Goal: Task Accomplishment & Management: Manage account settings

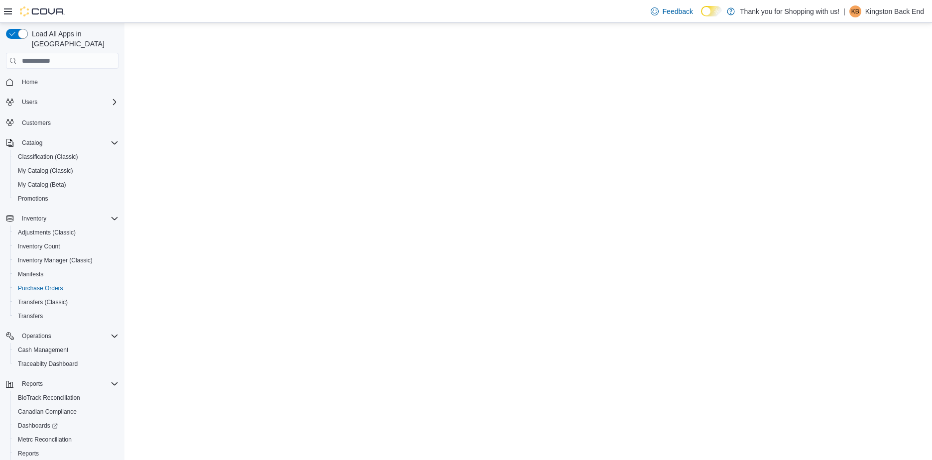
select select "**********"
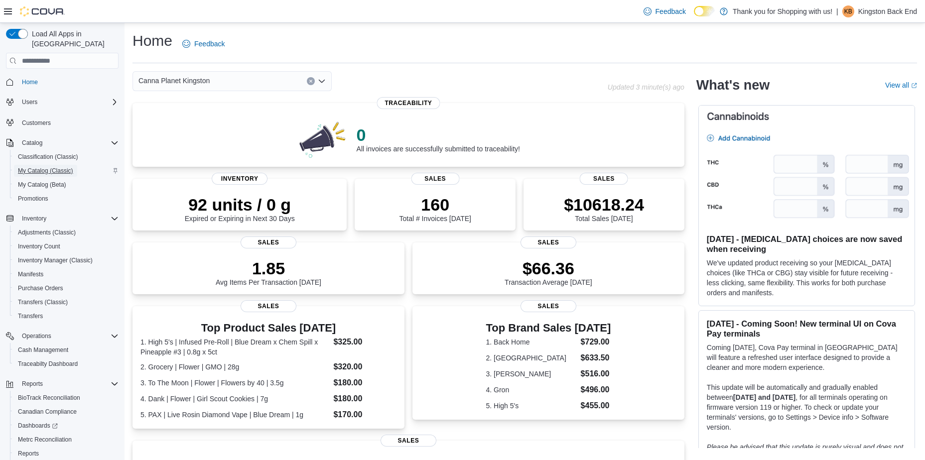
click at [49, 167] on span "My Catalog (Classic)" at bounding box center [45, 171] width 55 height 8
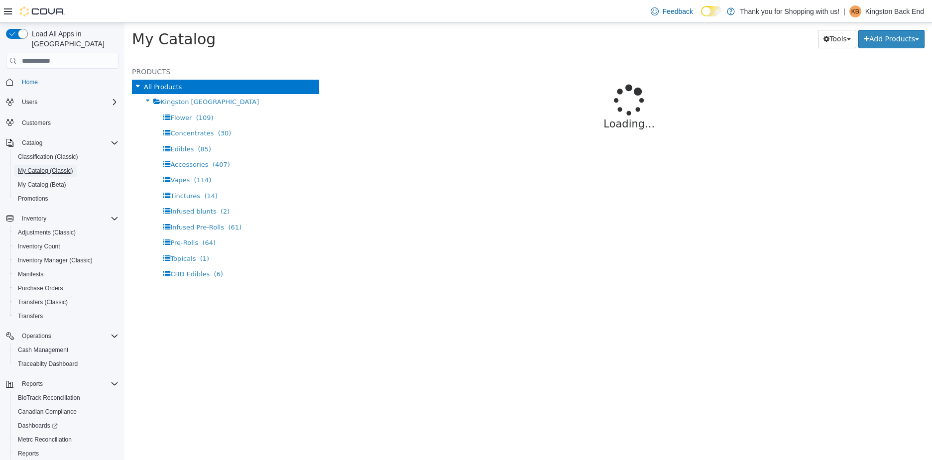
select select "**********"
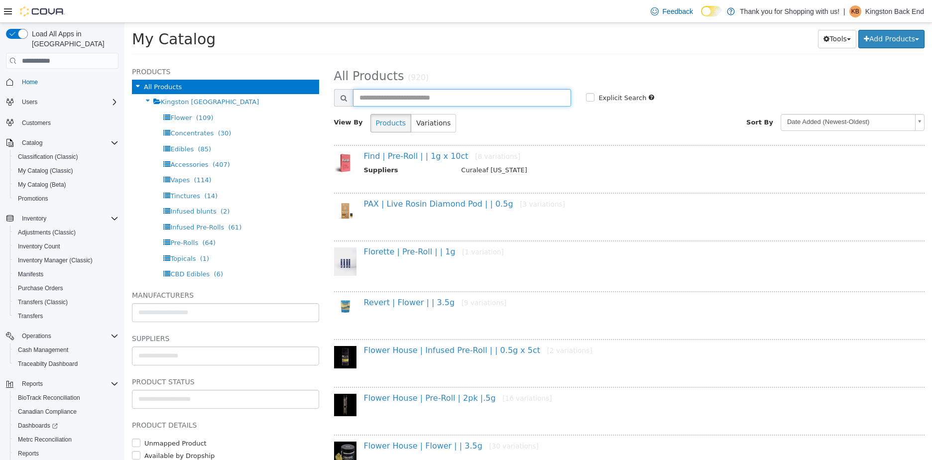
click at [444, 90] on input "text" at bounding box center [462, 97] width 219 height 17
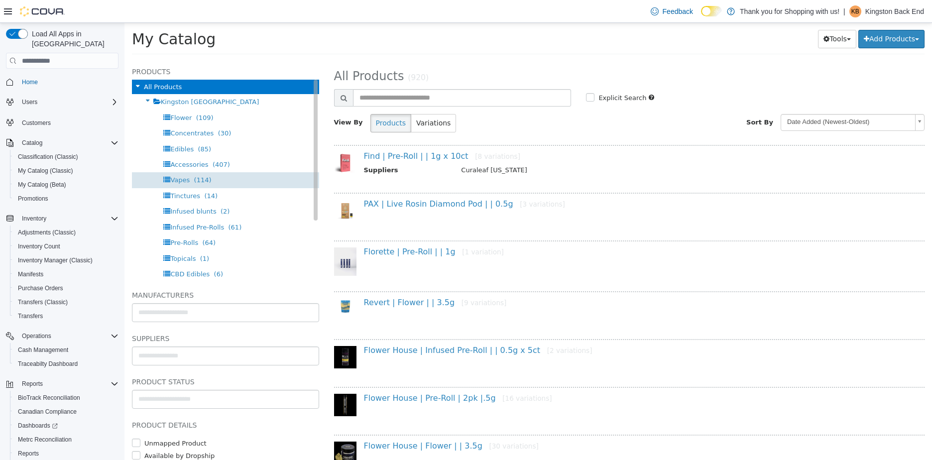
click at [185, 179] on span "Vapes" at bounding box center [179, 179] width 19 height 7
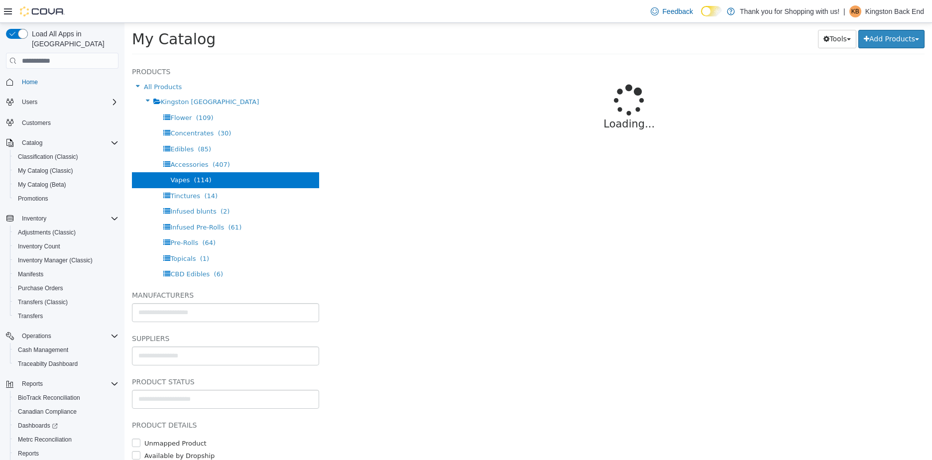
select select "**********"
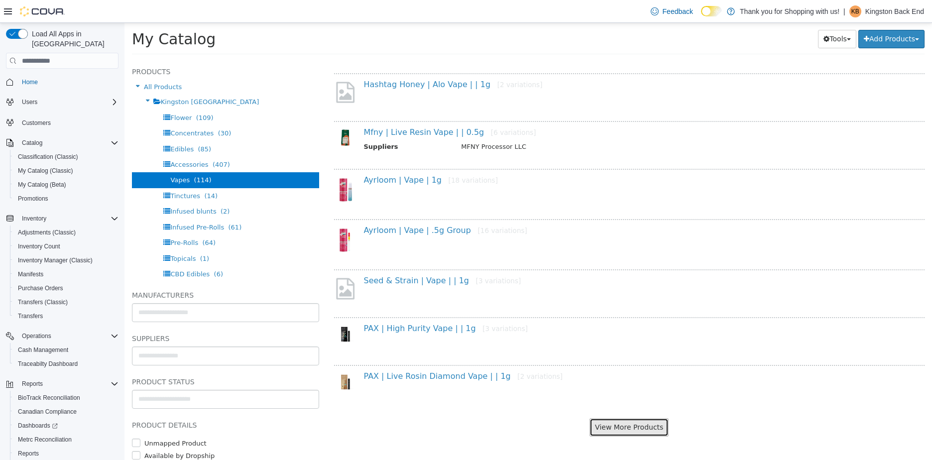
click at [603, 420] on button "View More Products" at bounding box center [629, 427] width 79 height 18
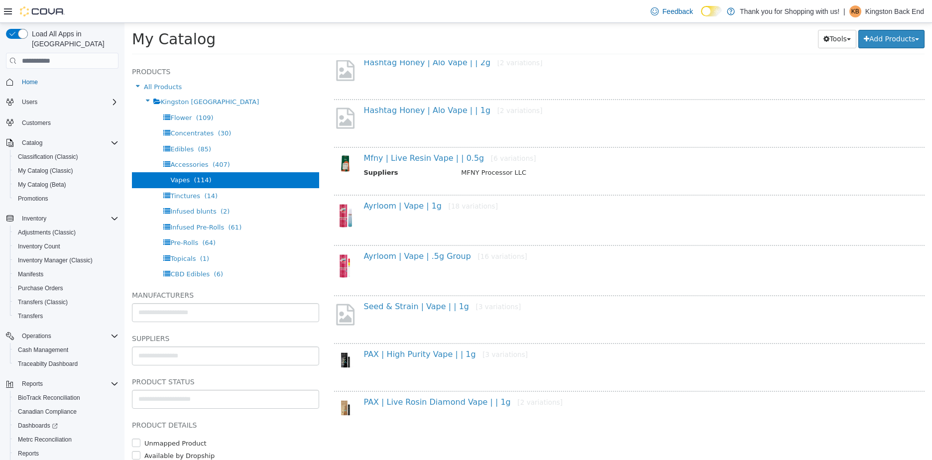
select select "**********"
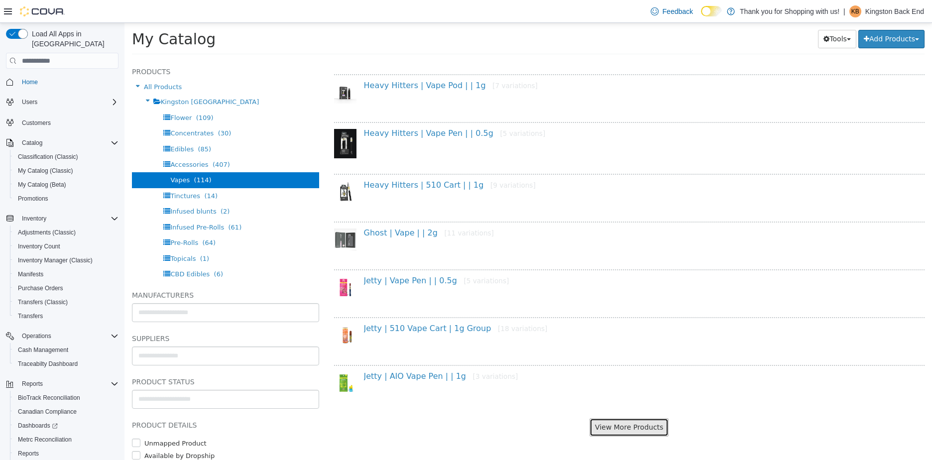
click at [639, 431] on button "View More Products" at bounding box center [629, 427] width 79 height 18
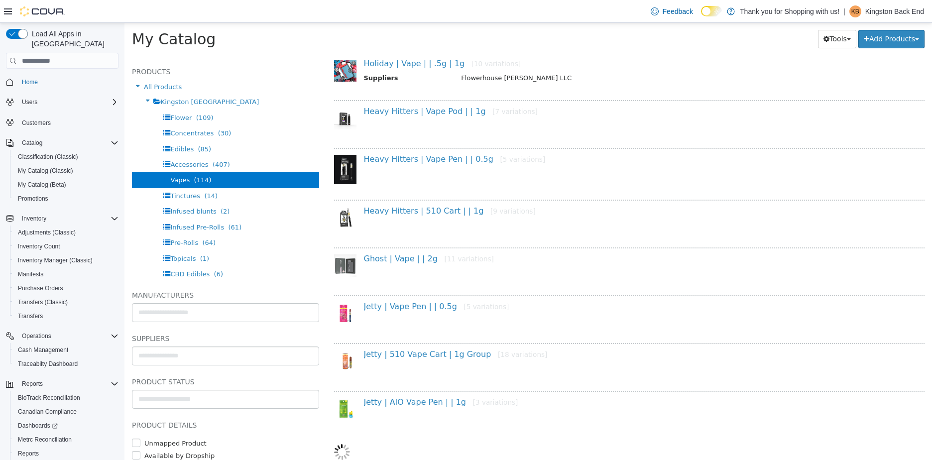
select select "**********"
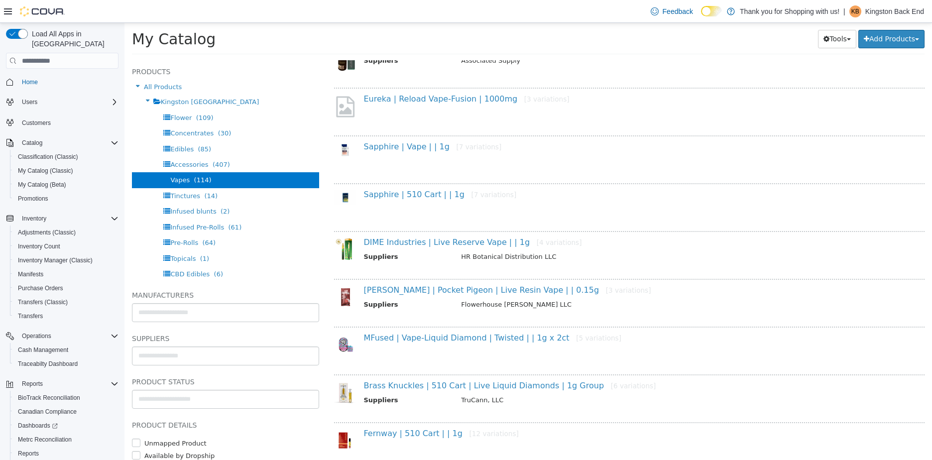
scroll to position [2660, 0]
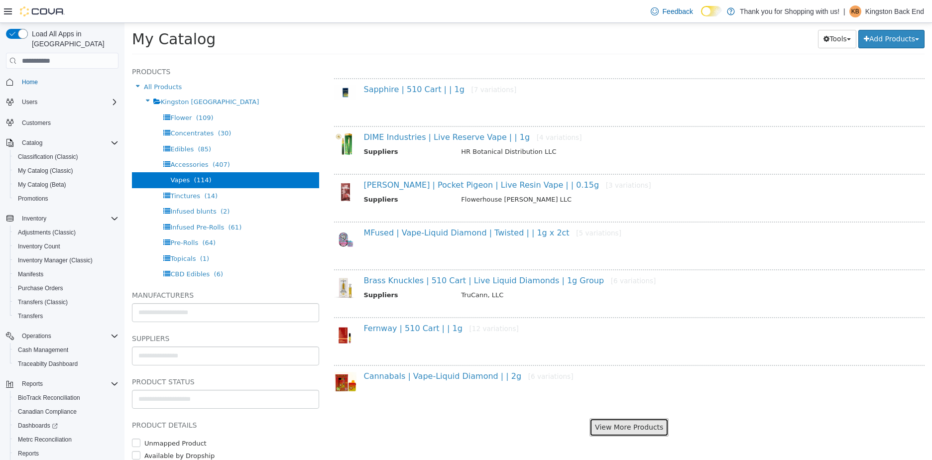
click at [657, 422] on button "View More Products" at bounding box center [629, 427] width 79 height 18
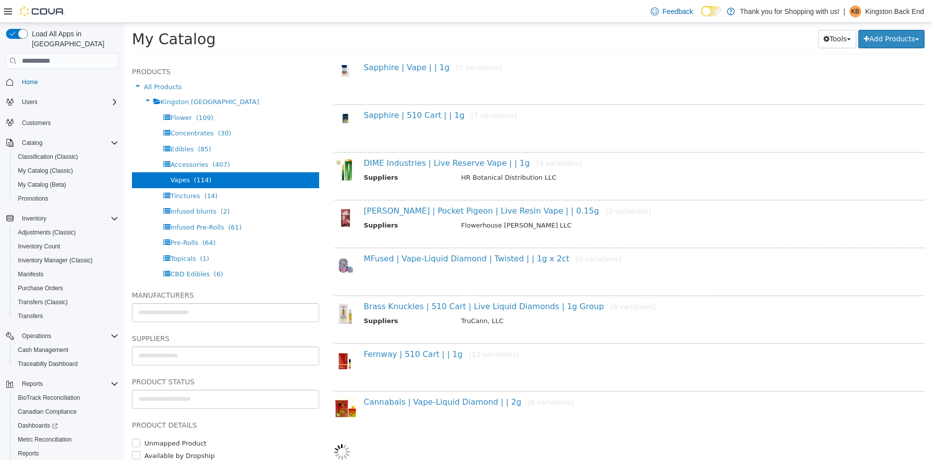
select select "**********"
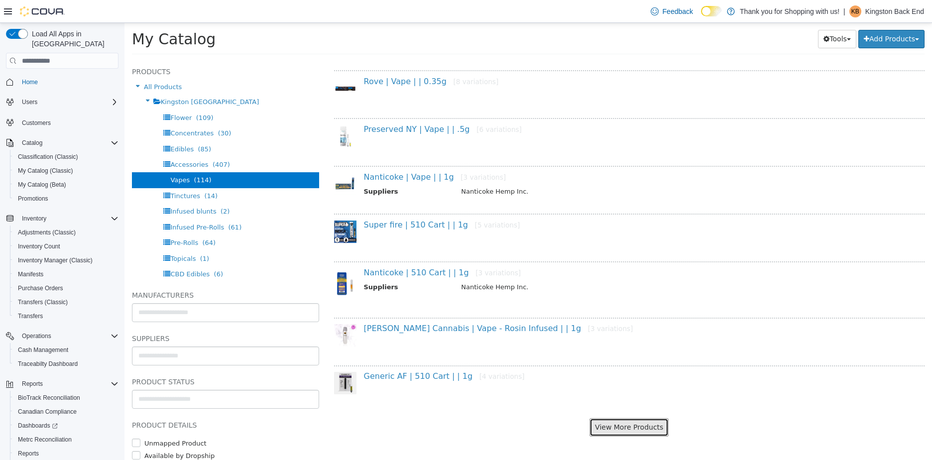
click at [623, 422] on button "View More Products" at bounding box center [629, 427] width 79 height 18
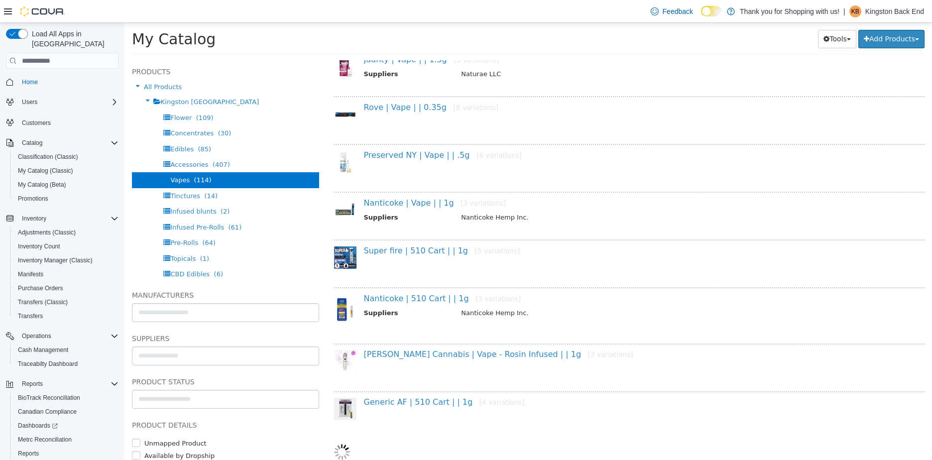
scroll to position [3601, 0]
select select "**********"
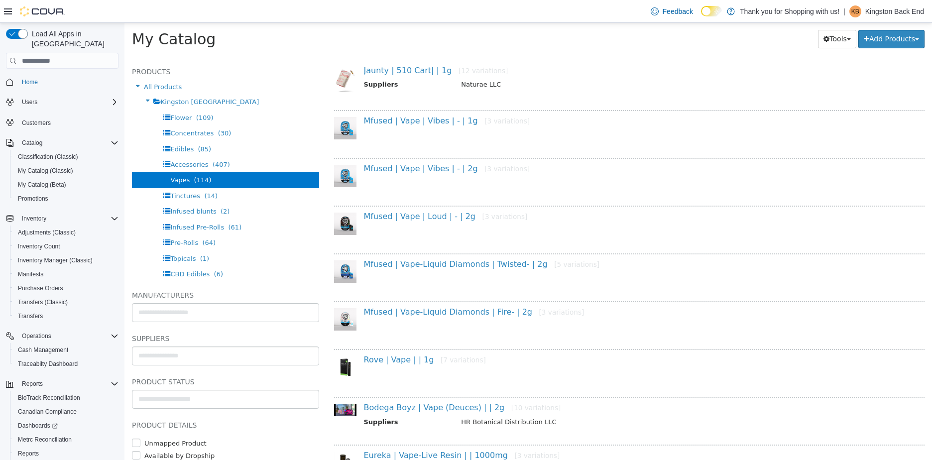
scroll to position [4199, 0]
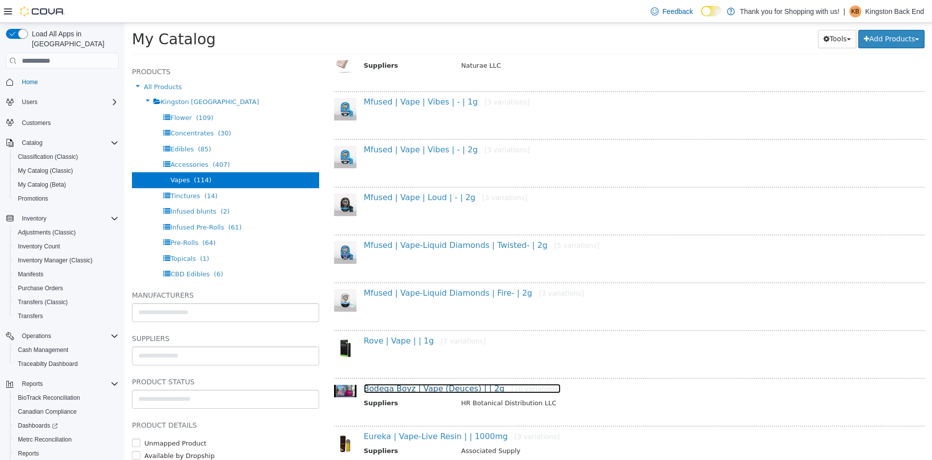
click at [453, 389] on link "Bodega Boyz | Vape (Deuces) | | 2g [10 variations]" at bounding box center [462, 388] width 197 height 9
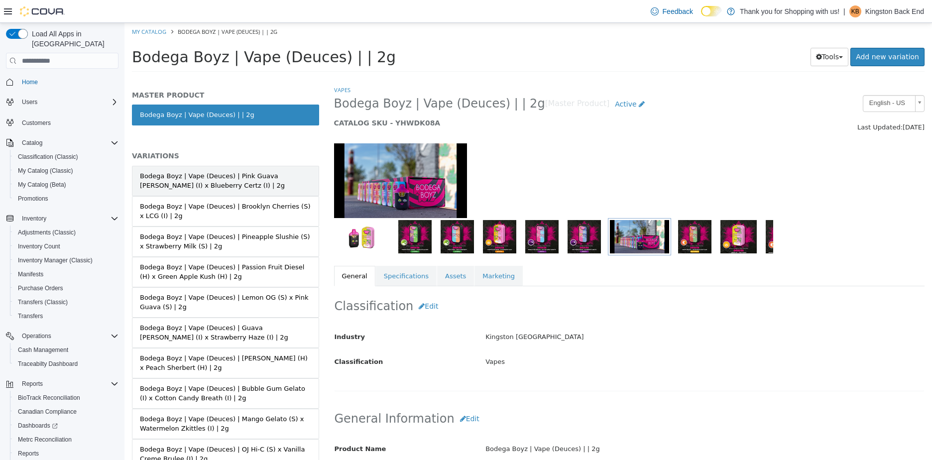
click at [217, 186] on div "Bodega Boyz | Vape (Deuces) | Pink Guava Runtz (I) x Blueberry Certz (I) | 2g" at bounding box center [225, 180] width 171 height 19
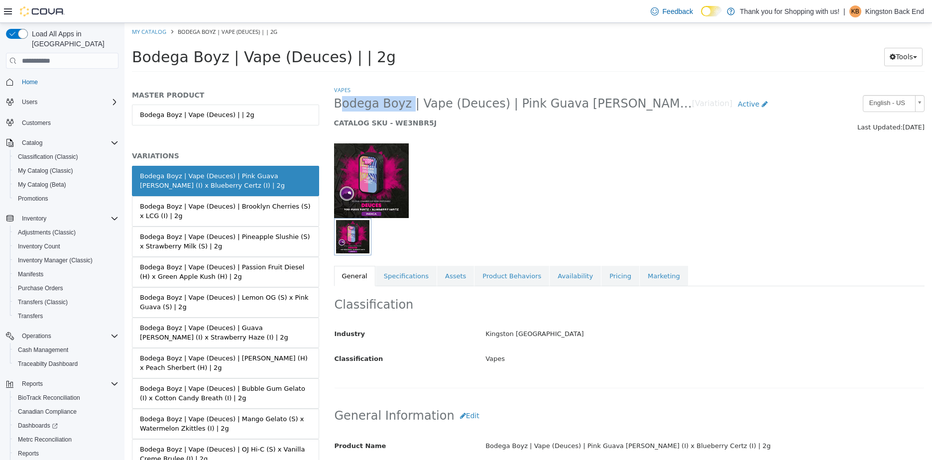
drag, startPoint x: 402, startPoint y: 105, endPoint x: 336, endPoint y: 102, distance: 66.3
click at [336, 102] on span "Bodega Boyz | Vape (Deuces) | Pink Guava Runtz (I) x Blueberry Certz (I) | 2g" at bounding box center [513, 103] width 358 height 15
copy span "Bodega Boyz"
click at [140, 31] on link "My Catalog" at bounding box center [149, 31] width 34 height 7
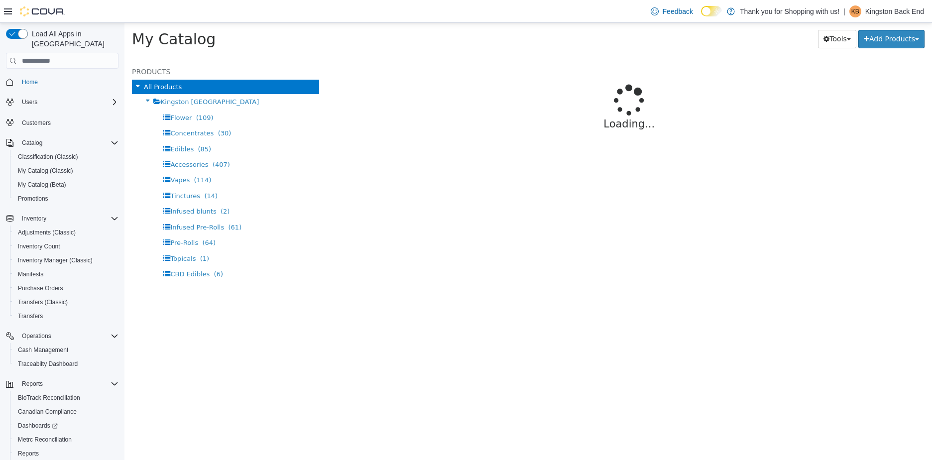
select select "**********"
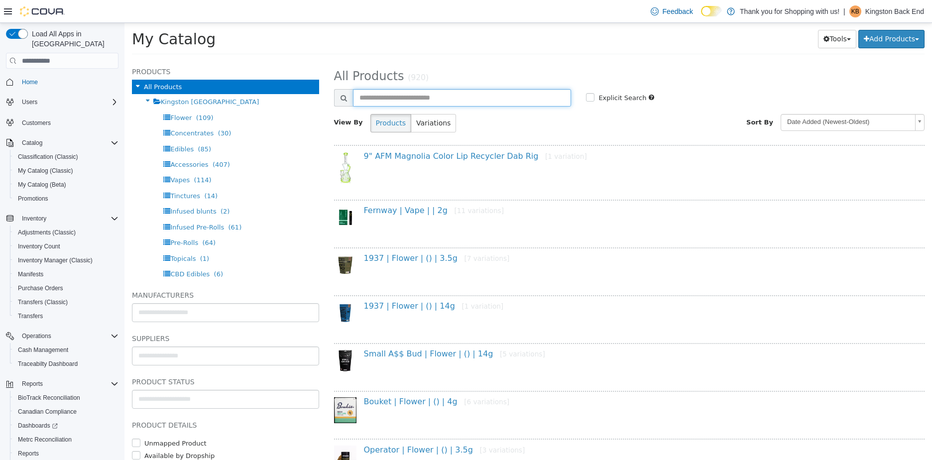
paste input "**********"
type input "**********"
select select "**********"
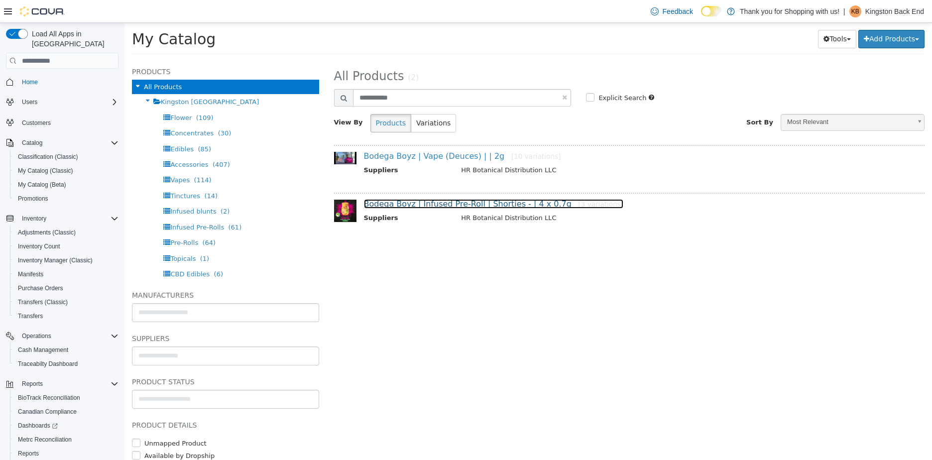
click at [414, 200] on link "Bodega Boyz | Infused Pre-Roll | Shorties - | 4 x 0.7g [3 variations]" at bounding box center [494, 203] width 260 height 9
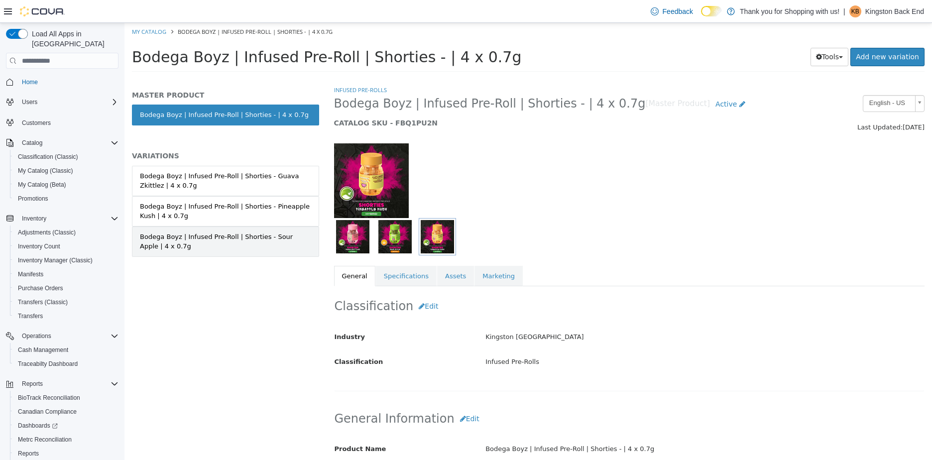
click at [263, 241] on div "Bodega Boyz | Infused Pre-Roll | Shorties - Sour Apple | 4 x 0.7g" at bounding box center [225, 241] width 171 height 19
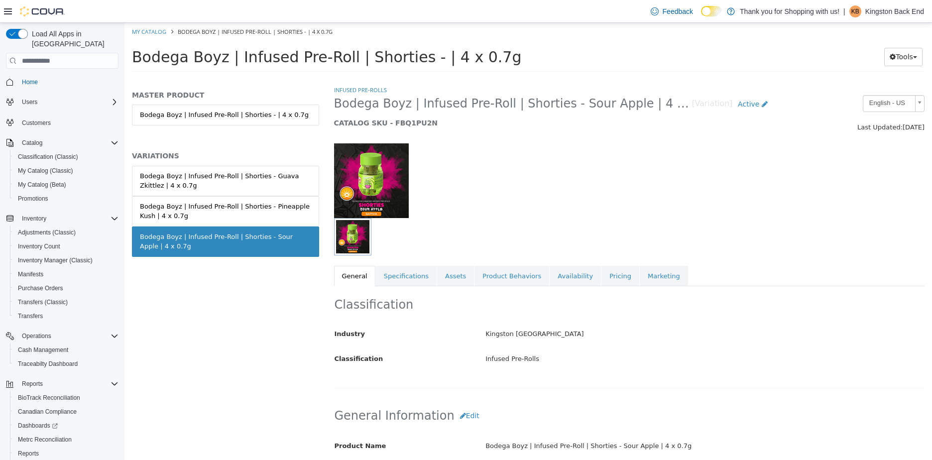
click at [164, 262] on div "Bodega Boyz | Infused Pre-Roll | Shorties - Guava Zkittlez | 4 x 0.7g Bodega Bo…" at bounding box center [225, 222] width 187 height 112
drag, startPoint x: 139, startPoint y: 232, endPoint x: 165, endPoint y: 260, distance: 38.4
click at [165, 260] on div "Bodega Boyz | Infused Pre-Roll | Shorties - Guava Zkittlez | 4 x 0.7g Bodega Bo…" at bounding box center [225, 222] width 187 height 112
copy div "Bodega Boyz | Infused Pre-Roll | Shorties - Sour Apple | 4 x 0.7g"
click at [235, 202] on div "Bodega Boyz | Infused Pre-Roll | Shorties - Pineapple Kush | 4 x 0.7g" at bounding box center [225, 211] width 171 height 19
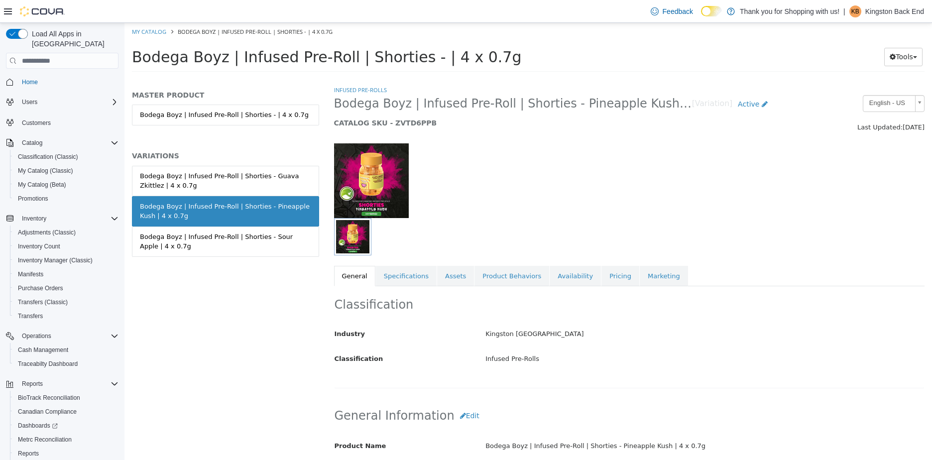
drag, startPoint x: 137, startPoint y: 203, endPoint x: 161, endPoint y: 216, distance: 27.0
click at [164, 227] on link "Bodega Boyz | Infused Pre-Roll | Shorties - Sour Apple | 4 x 0.7g" at bounding box center [225, 242] width 187 height 30
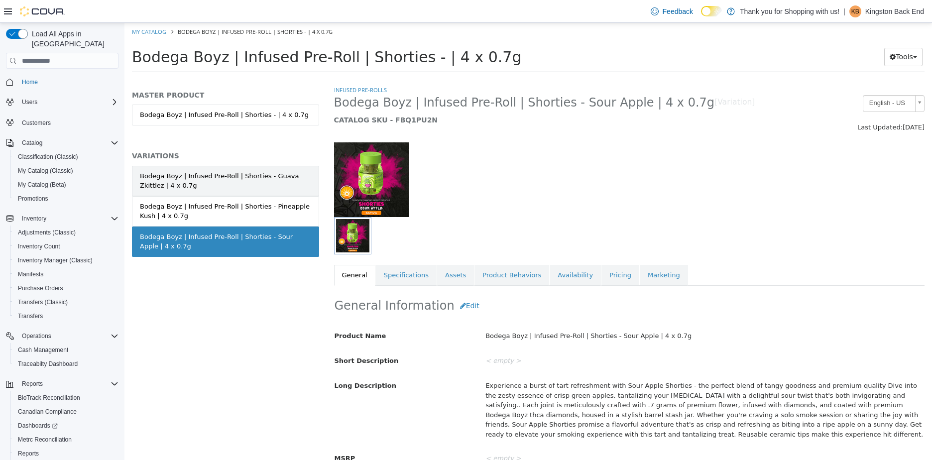
click at [149, 194] on link "Bodega Boyz | Infused Pre-Roll | Shorties - Guava Zkittlez | 4 x 0.7g" at bounding box center [225, 181] width 187 height 30
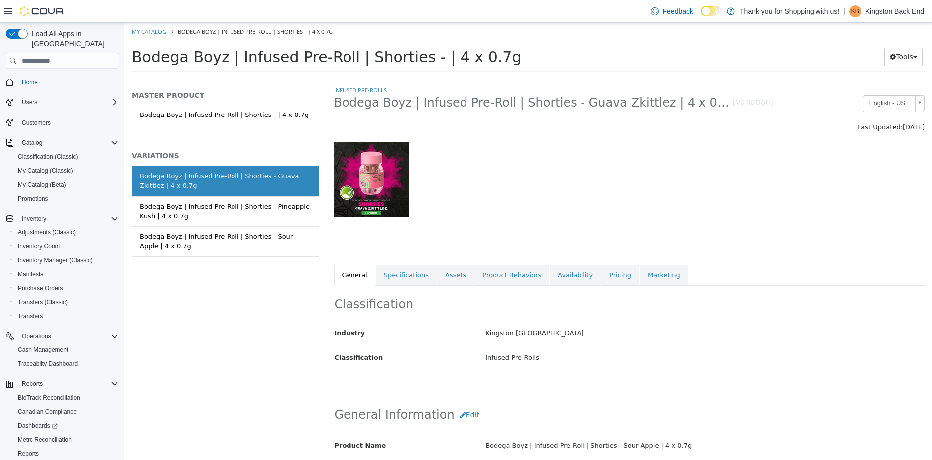
click at [149, 207] on div "Bodega Boyz | Infused Pre-Roll | Shorties - Pineapple Kush | 4 x 0.7g" at bounding box center [225, 211] width 171 height 19
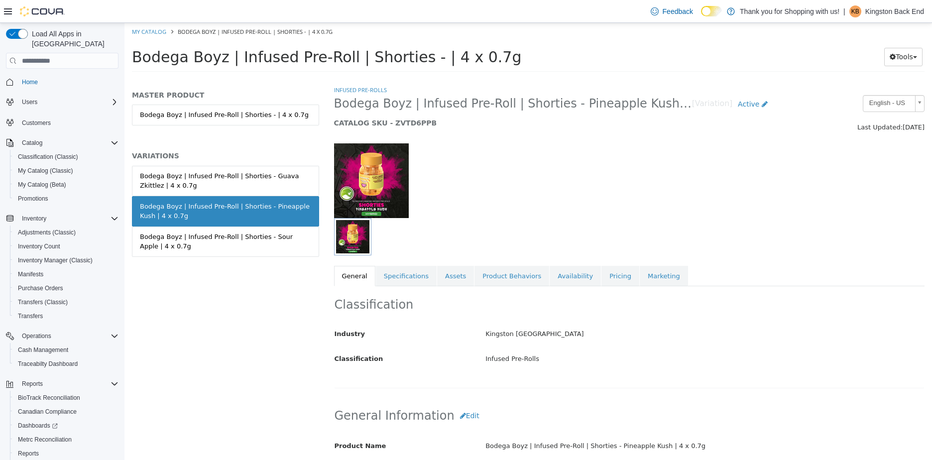
drag, startPoint x: 137, startPoint y: 199, endPoint x: 172, endPoint y: 219, distance: 40.8
click at [172, 219] on link "Bodega Boyz | Infused Pre-Roll | Shorties - Pineapple Kush | 4 x 0.7g" at bounding box center [225, 211] width 187 height 30
copy div "Bodega Boyz | Infused Pre-Roll | Shorties - Pineapple Kush | 4 x 0.7g"
drag, startPoint x: 275, startPoint y: 149, endPoint x: 276, endPoint y: 170, distance: 20.4
click at [275, 149] on div "MASTER PRODUCT Bodega Boyz | Infused Pre-Roll | Shorties - | 4 x 0.7g VARIATION…" at bounding box center [225, 184] width 187 height 187
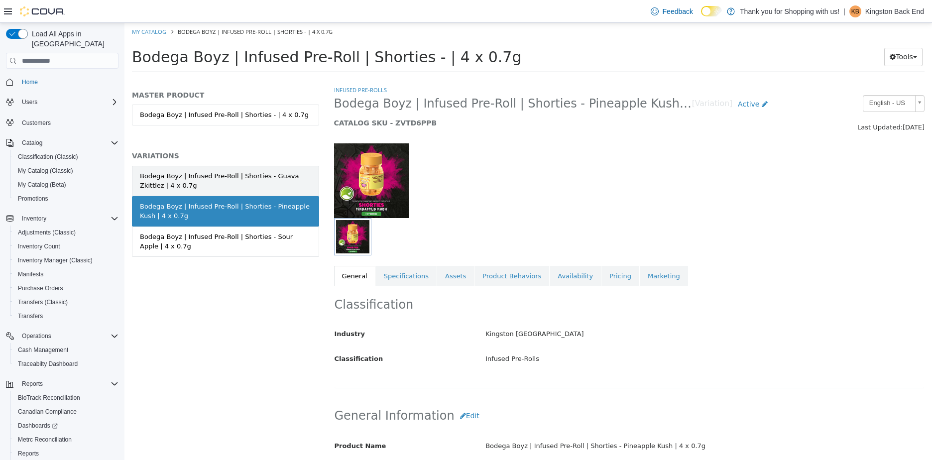
click at [274, 181] on div "Bodega Boyz | Infused Pre-Roll | Shorties - Guava Zkittlez | 4 x 0.7g" at bounding box center [225, 180] width 171 height 19
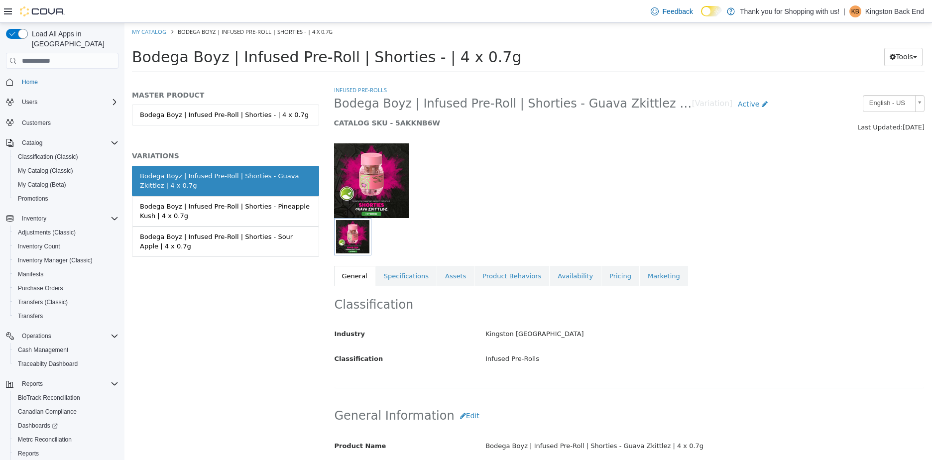
drag, startPoint x: 138, startPoint y: 169, endPoint x: 162, endPoint y: 187, distance: 30.3
click at [162, 187] on link "Bodega Boyz | Infused Pre-Roll | Shorties - Guava Zkittlez | 4 x 0.7g" at bounding box center [225, 181] width 187 height 30
copy div "Bodega Boyz | Infused Pre-Roll | Shorties - Guava Zkittlez | 4 x 0.7g"
click at [137, 31] on link "My Catalog" at bounding box center [149, 31] width 34 height 7
select select "**********"
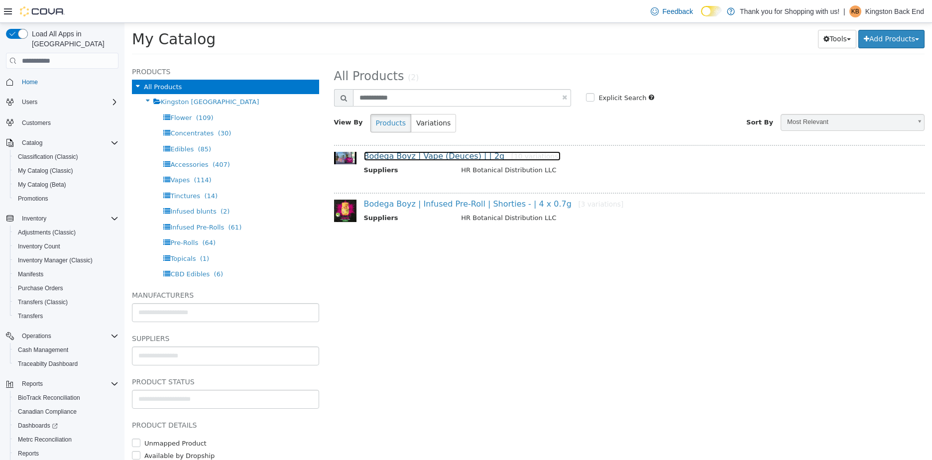
click at [400, 158] on link "Bodega Boyz | Vape (Deuces) | | 2g [10 variations]" at bounding box center [462, 155] width 197 height 9
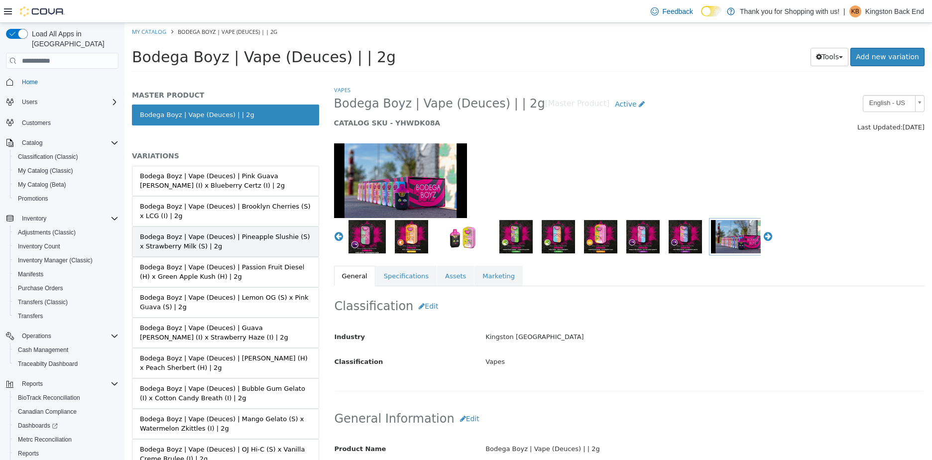
click at [222, 237] on div "Bodega Boyz | Vape (Deuces) | Pineapple Slushie (S) x Strawberry Milk (S) | 2g" at bounding box center [225, 241] width 171 height 19
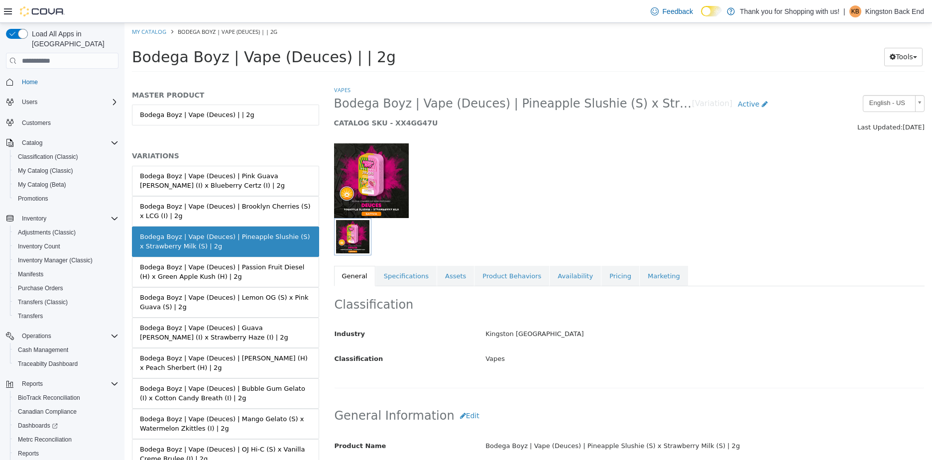
drag, startPoint x: 139, startPoint y: 232, endPoint x: 211, endPoint y: 253, distance: 74.1
click at [211, 253] on link "Bodega Boyz | Vape (Deuces) | Pineapple Slushie (S) x Strawberry Milk (S) | 2g" at bounding box center [225, 242] width 187 height 30
copy div "Bodega Boyz | Vape (Deuces) | Pineapple Slushie (S) x Strawberry Milk (S) | 2g"
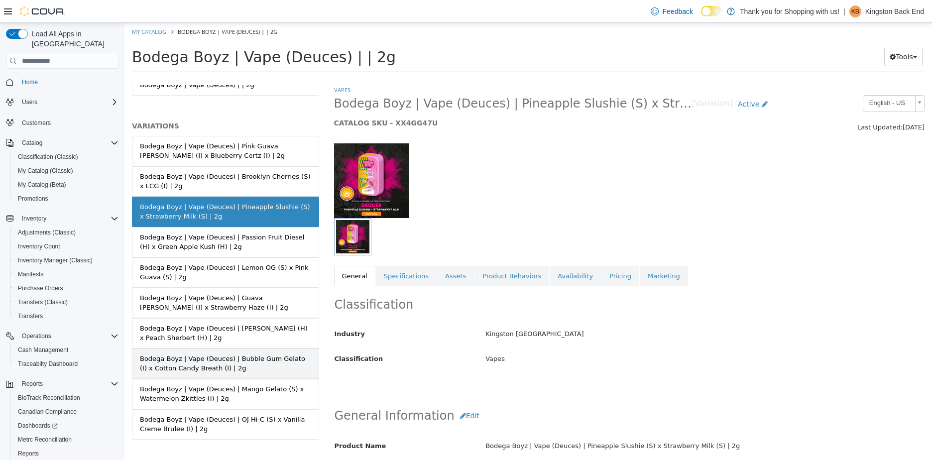
scroll to position [43, 0]
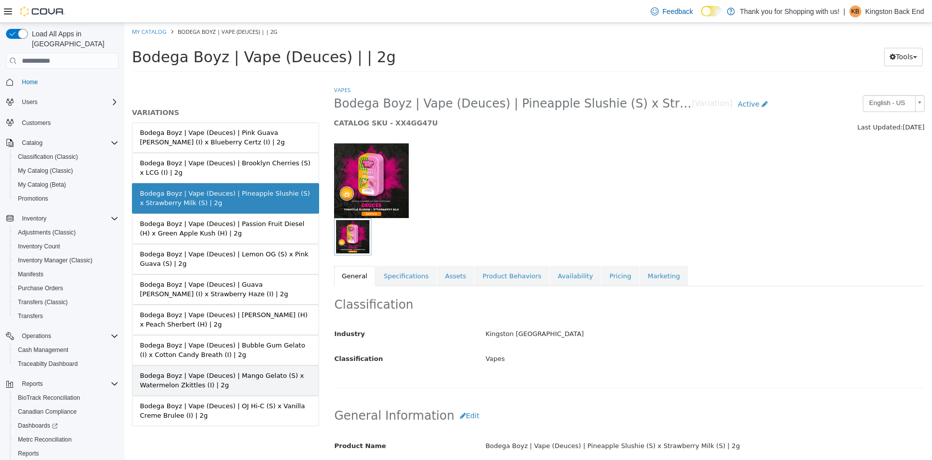
click at [260, 375] on div "Bodega Boyz | Vape (Deuces) | Mango Gelato (S) x Watermelon Zkittles (I) | 2g" at bounding box center [225, 380] width 171 height 19
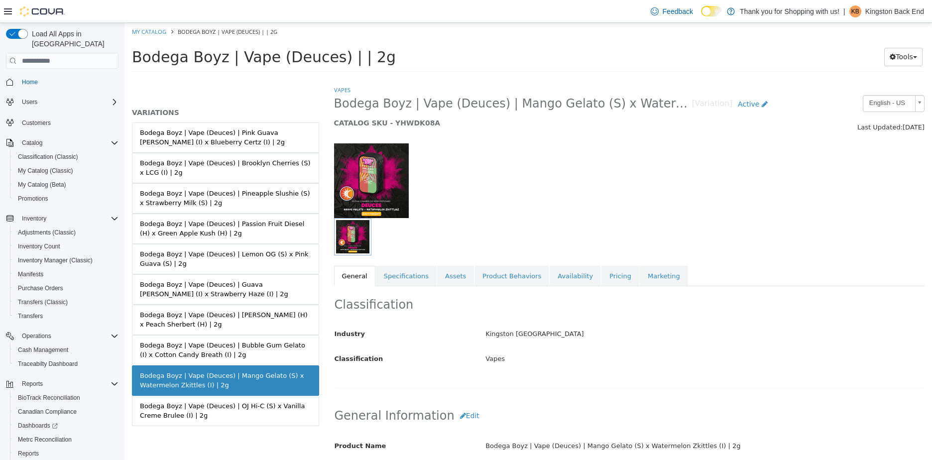
drag, startPoint x: 137, startPoint y: 370, endPoint x: 222, endPoint y: 388, distance: 86.4
click at [227, 390] on link "Bodega Boyz | Vape (Deuces) | Mango Gelato (S) x Watermelon Zkittles (I) | 2g" at bounding box center [225, 381] width 187 height 30
copy div "Bodega Boyz | Vape (Deuces) | Mango Gelato (S) x Watermelon Zkittles (I) | 2g"
click at [215, 223] on div "Bodega Boyz | Vape (Deuces) | Passion Fruit Diesel (H) x Green Apple Kush (H) |…" at bounding box center [225, 228] width 171 height 19
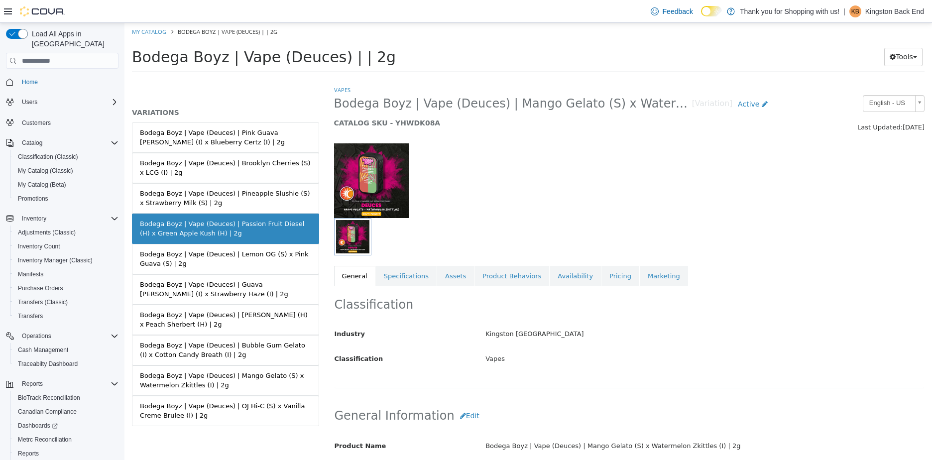
click at [216, 222] on div "Bodega Boyz | Vape (Deuces) | Passion Fruit Diesel (H) x Green Apple Kush (H) |…" at bounding box center [225, 228] width 171 height 19
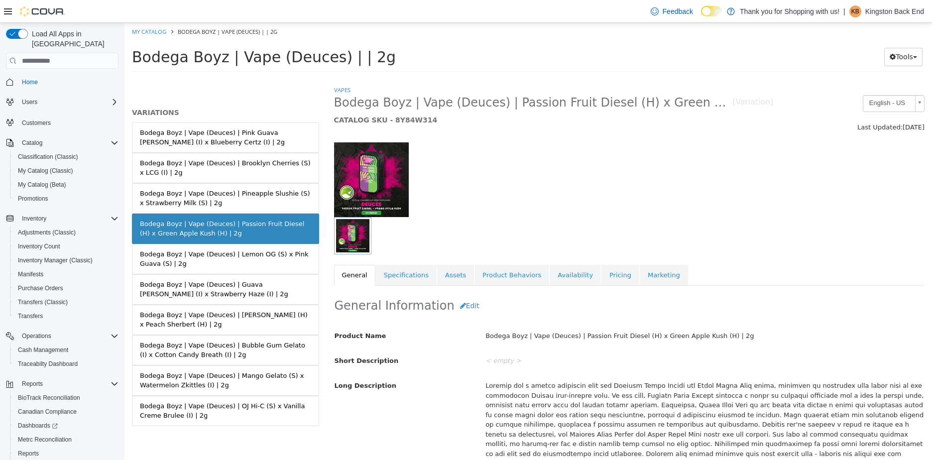
drag, startPoint x: 137, startPoint y: 217, endPoint x: 214, endPoint y: 236, distance: 78.9
click at [214, 236] on link "Bodega Boyz | Vape (Deuces) | Passion Fruit Diesel (H) x Green Apple Kush (H) |…" at bounding box center [225, 229] width 187 height 30
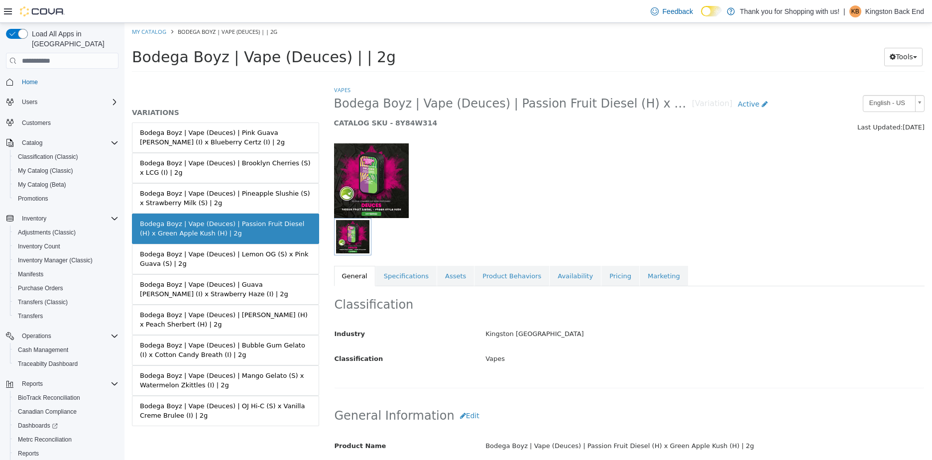
drag, startPoint x: 135, startPoint y: 218, endPoint x: 226, endPoint y: 238, distance: 93.3
click at [226, 238] on link "Bodega Boyz | Vape (Deuces) | Passion Fruit Diesel (H) x Green Apple Kush (H) |…" at bounding box center [225, 229] width 187 height 30
copy div "Bodega Boyz | Vape (Deuces) | Passion Fruit Diesel (H) x Green Apple Kush (H) |…"
click at [234, 316] on div "Bodega Boyz | Vape (Deuces) | Candy Funk (H) x Peach Sherbert (H) | 2g" at bounding box center [225, 319] width 171 height 19
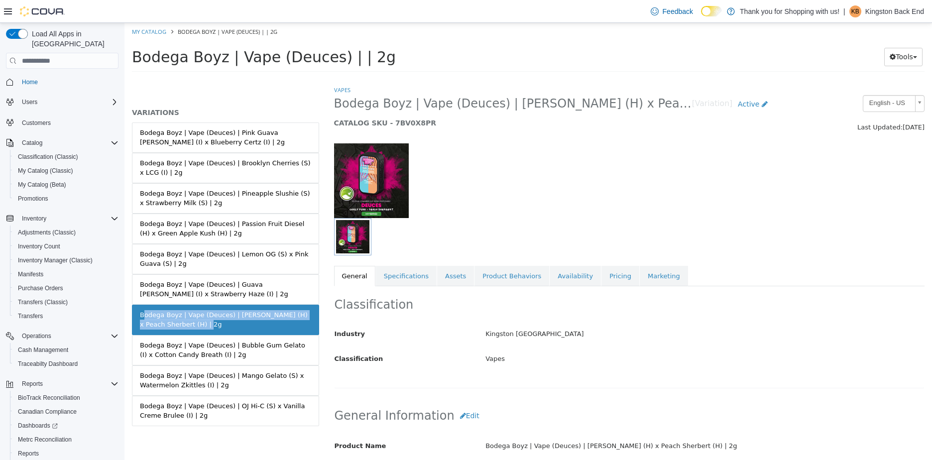
drag, startPoint x: 139, startPoint y: 311, endPoint x: 192, endPoint y: 325, distance: 54.7
click at [192, 325] on link "Bodega Boyz | Vape (Deuces) | Candy Funk (H) x Peach Sherbert (H) | 2g" at bounding box center [225, 320] width 187 height 30
copy div "Bodega Boyz | Vape (Deuces) | Candy Funk (H) x Peach Sherbert (H) | 2g"
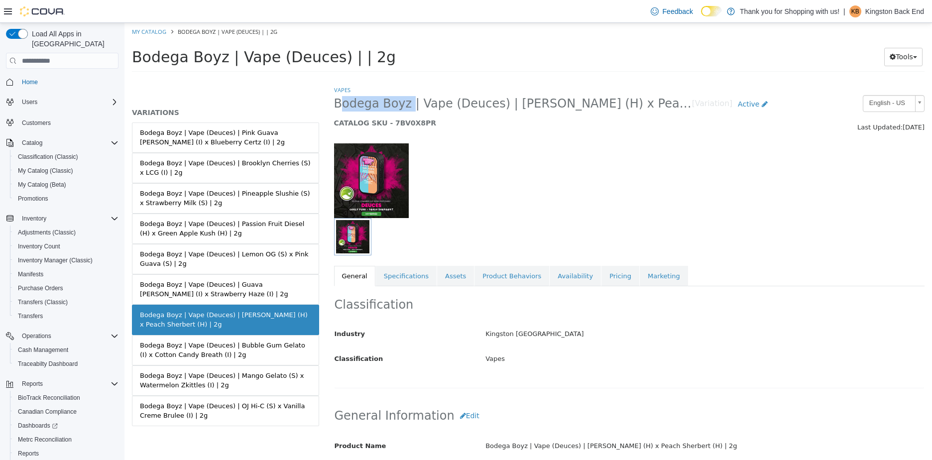
drag, startPoint x: 402, startPoint y: 107, endPoint x: 333, endPoint y: 103, distance: 69.8
click at [333, 103] on div "Bodega Boyz | Vape (Deuces) | Candy Funk (H) x Peach Sherbert (H) | 2g [Variati…" at bounding box center [554, 114] width 454 height 38
copy span "Bodega Boyz"
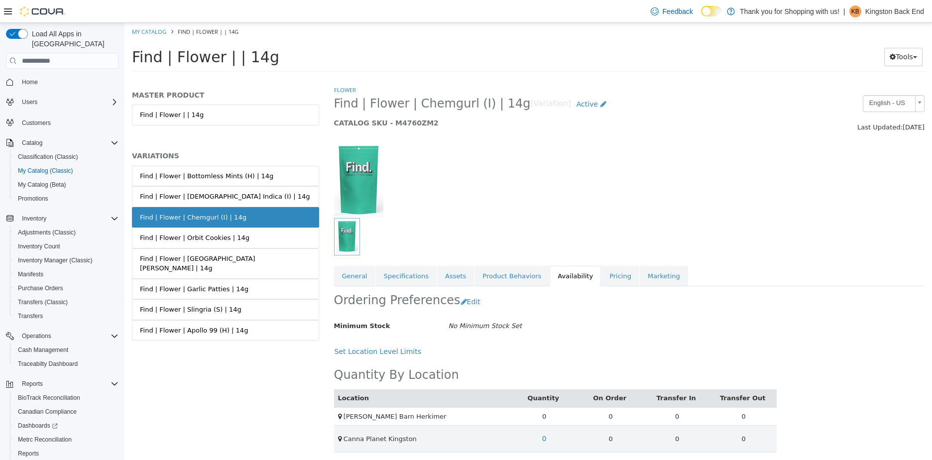
scroll to position [30, 0]
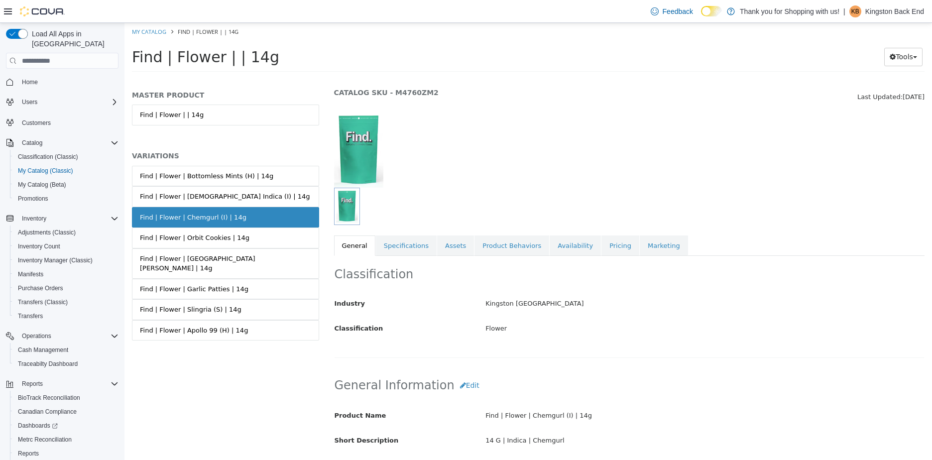
select select "**********"
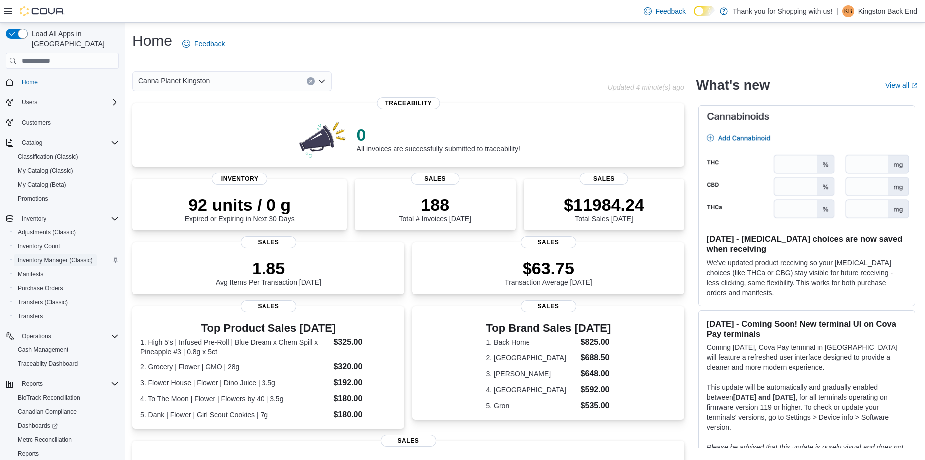
click at [70, 255] on span "Inventory Manager (Classic)" at bounding box center [55, 261] width 75 height 12
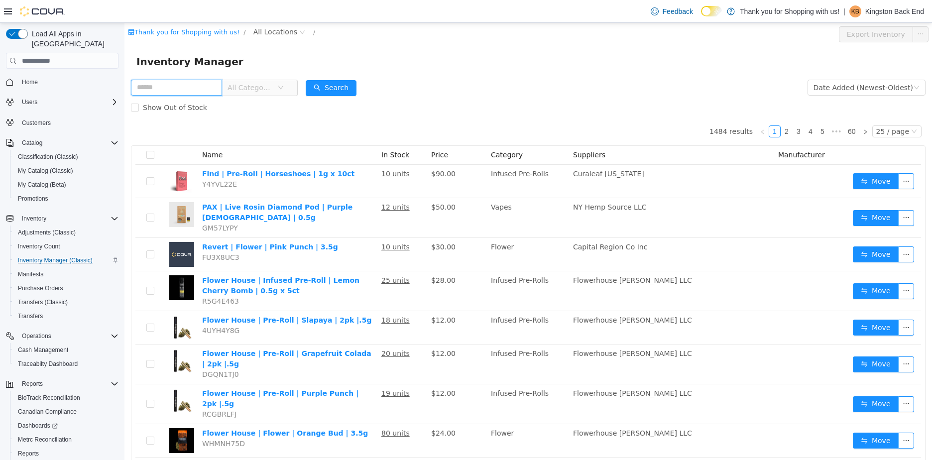
click at [179, 87] on input "text" at bounding box center [176, 88] width 91 height 16
type input "****"
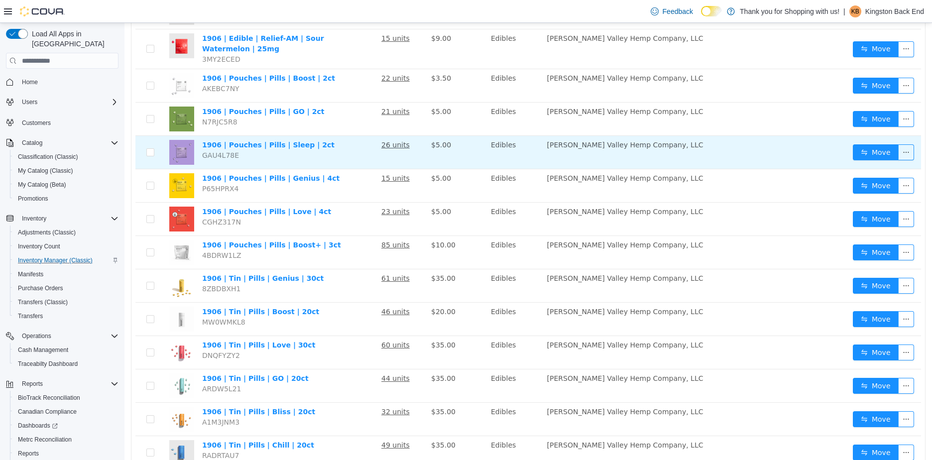
scroll to position [249, 0]
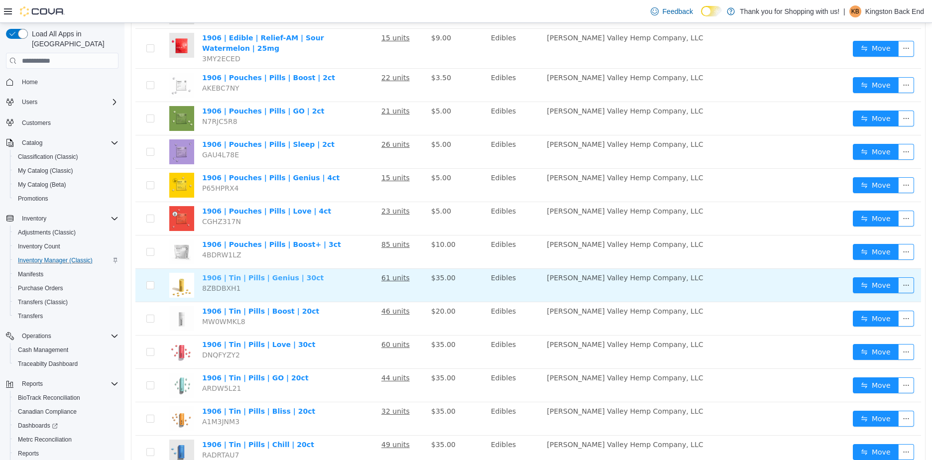
click at [285, 274] on link "1906 | Tin | Pills | Genius | 30ct" at bounding box center [263, 278] width 122 height 8
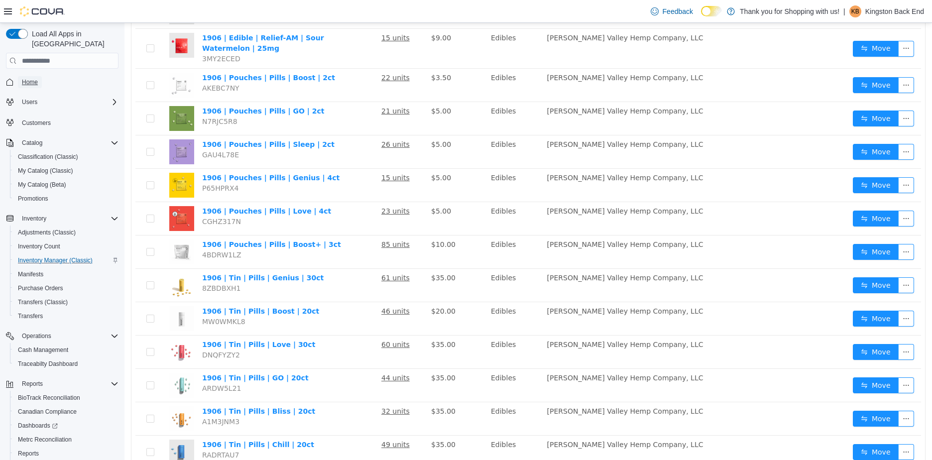
click at [34, 78] on span "Home" at bounding box center [30, 82] width 16 height 8
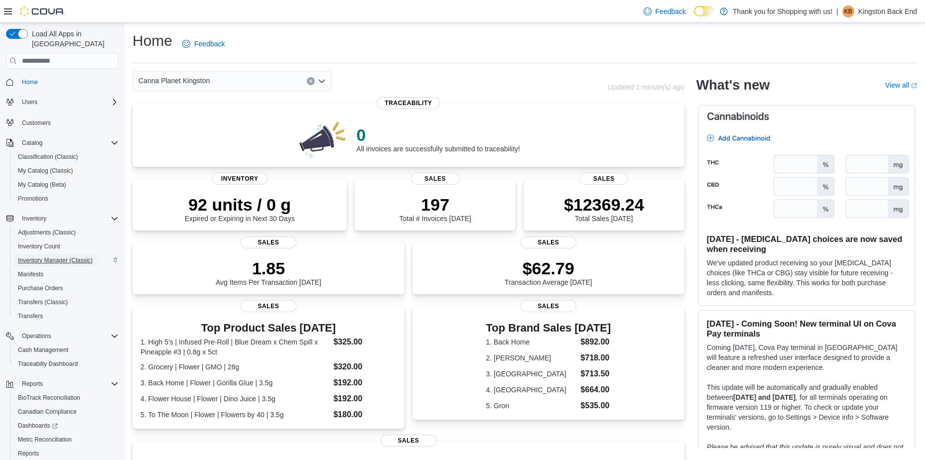
click at [66, 257] on span "Inventory Manager (Classic)" at bounding box center [55, 261] width 75 height 8
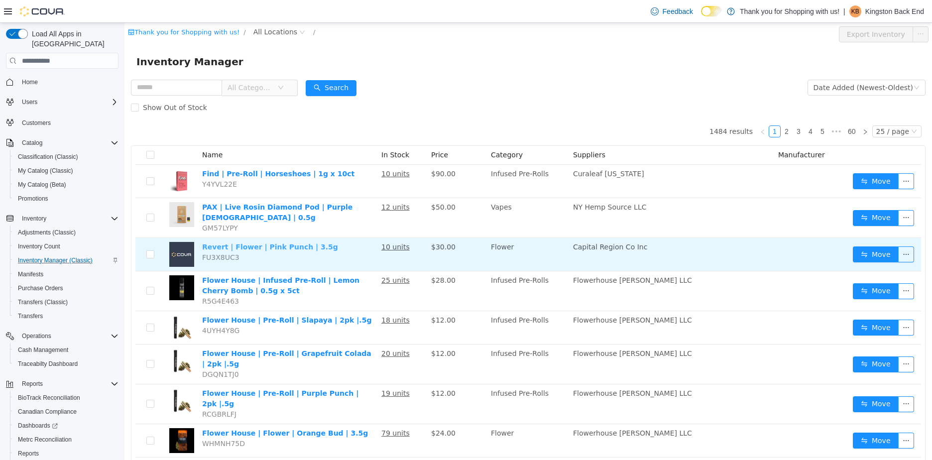
click at [263, 243] on link "Revert | Flower | Pink Punch | 3.5g" at bounding box center [270, 247] width 136 height 8
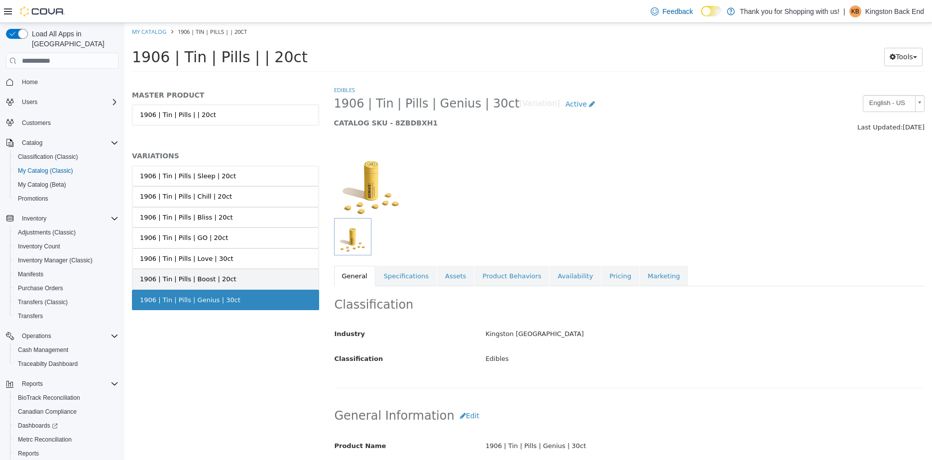
click at [222, 278] on div "1906 | Tin | Pills | Boost | 20ct" at bounding box center [188, 279] width 97 height 10
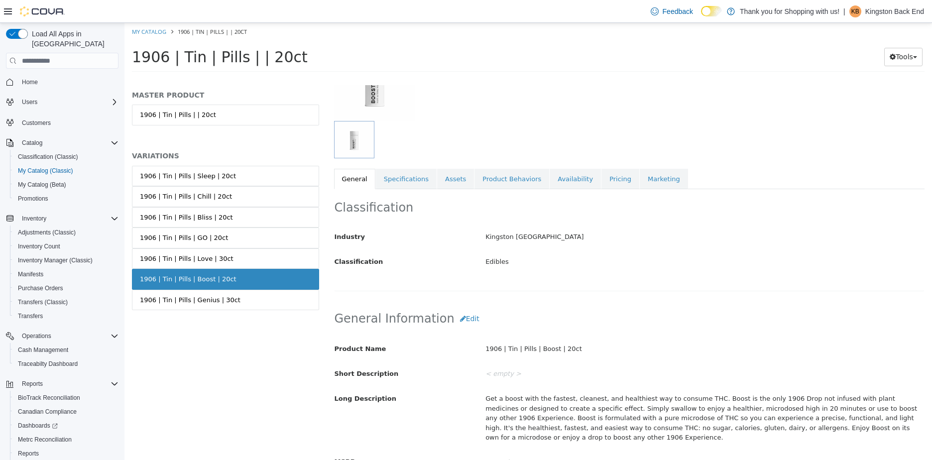
scroll to position [100, 0]
click at [602, 175] on link "Pricing" at bounding box center [621, 176] width 38 height 21
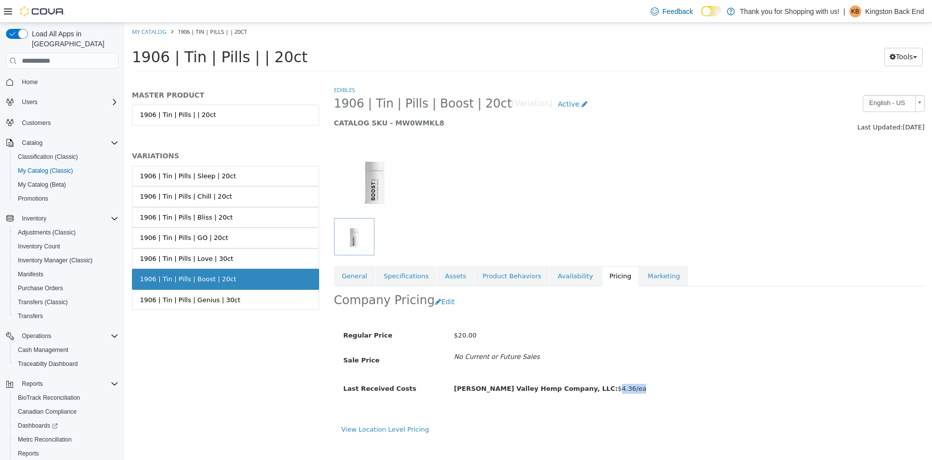
drag, startPoint x: 571, startPoint y: 385, endPoint x: 601, endPoint y: 384, distance: 30.4
click at [601, 384] on div "Hudson Valley Hemp Company, LLC: $4.36/ea" at bounding box center [613, 389] width 332 height 17
click at [206, 301] on div "1906 | Tin | Pills | Genius | 30ct" at bounding box center [190, 300] width 101 height 10
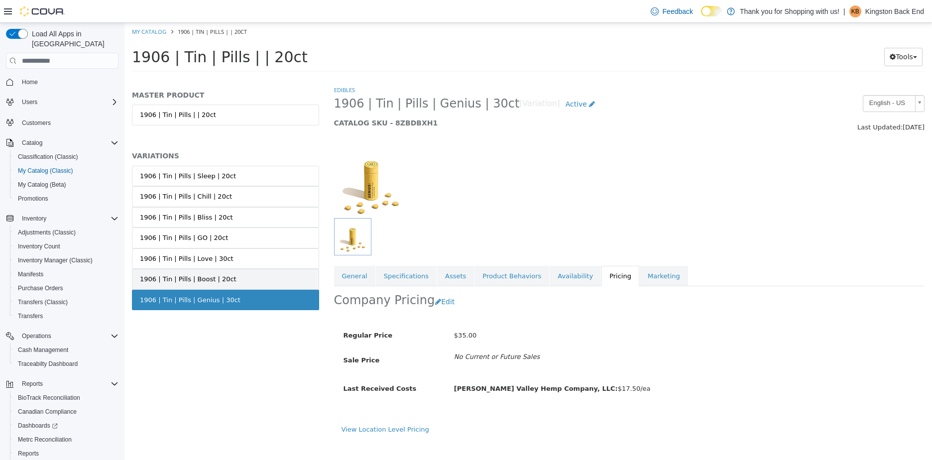
click at [284, 277] on link "1906 | Tin | Pills | Boost | 20ct" at bounding box center [225, 279] width 187 height 21
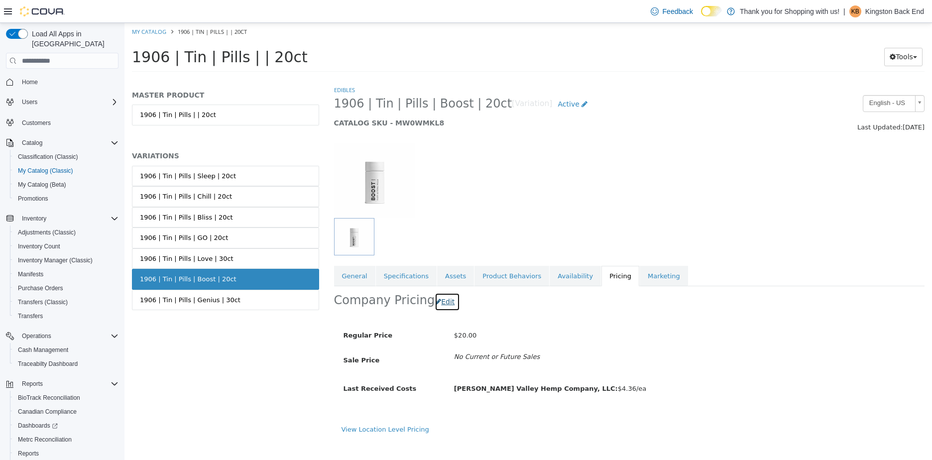
click at [439, 301] on button "Edit" at bounding box center [447, 302] width 25 height 18
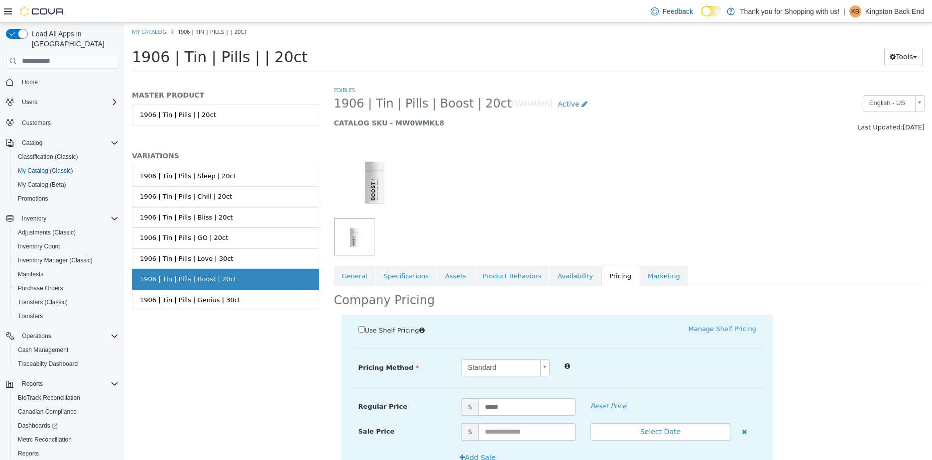
scroll to position [50, 0]
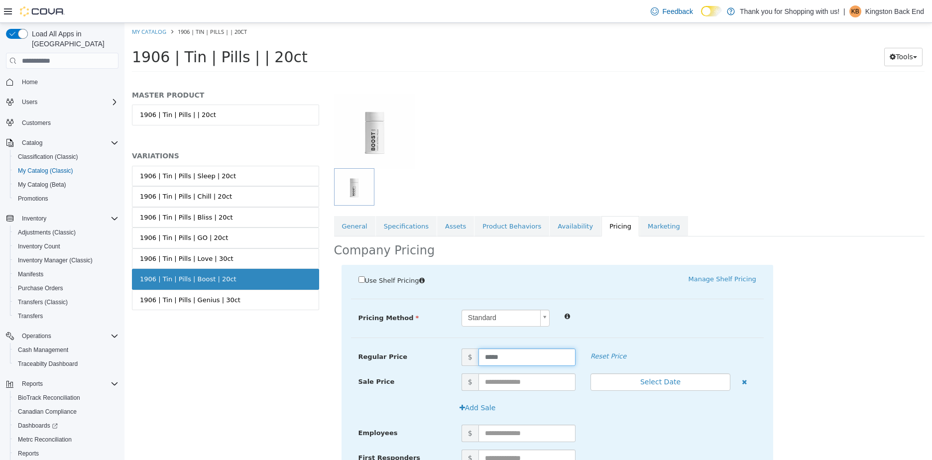
drag, startPoint x: 522, startPoint y: 366, endPoint x: 491, endPoint y: 363, distance: 32.1
click at [491, 363] on div "Regular Price $ ***** Reset Price" at bounding box center [557, 361] width 413 height 25
click at [514, 357] on input "*****" at bounding box center [527, 357] width 97 height 17
drag, startPoint x: 532, startPoint y: 357, endPoint x: 458, endPoint y: 356, distance: 74.2
click at [458, 356] on span "$ *****" at bounding box center [518, 357] width 129 height 17
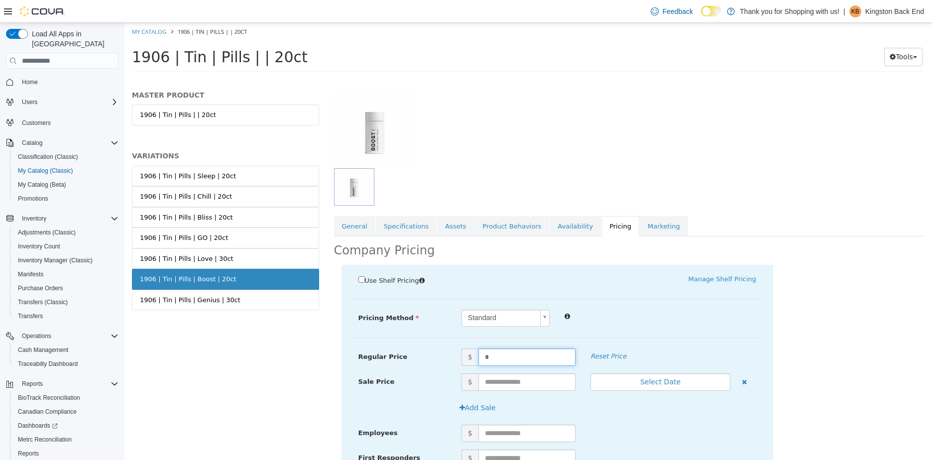
type input "**"
click at [682, 316] on div at bounding box center [660, 316] width 207 height 12
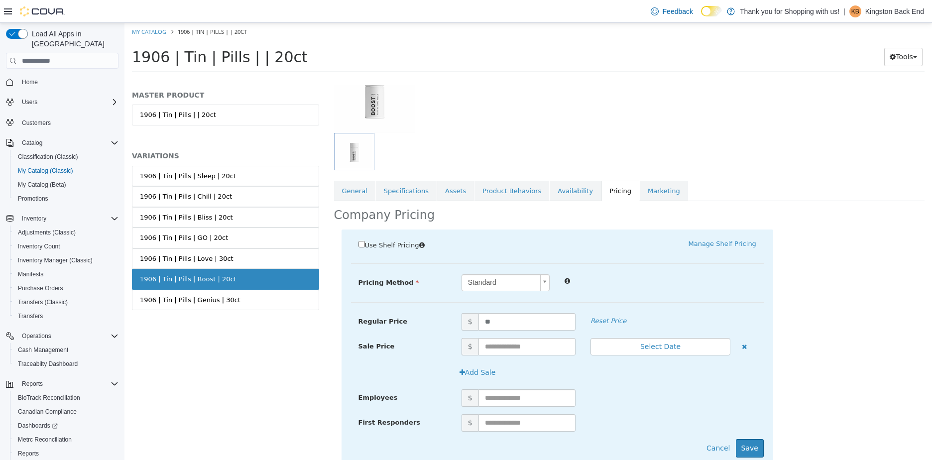
scroll to position [119, 0]
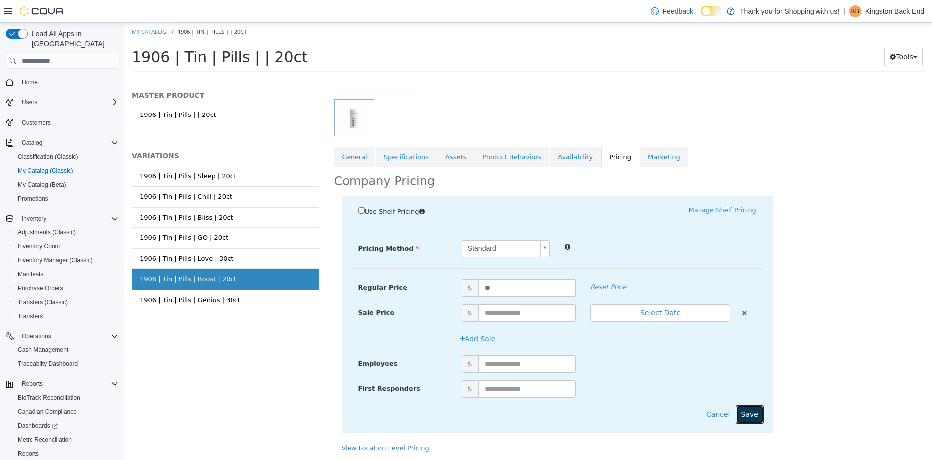
click at [746, 415] on button "Save" at bounding box center [750, 414] width 28 height 18
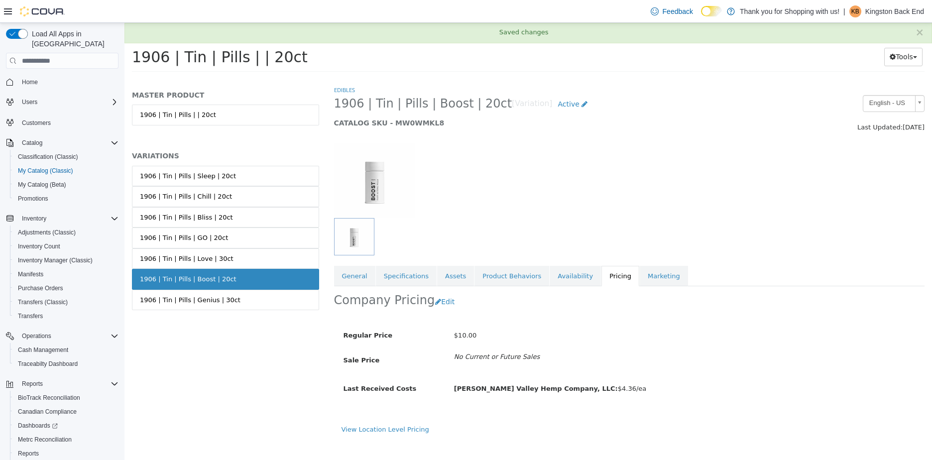
scroll to position [0, 0]
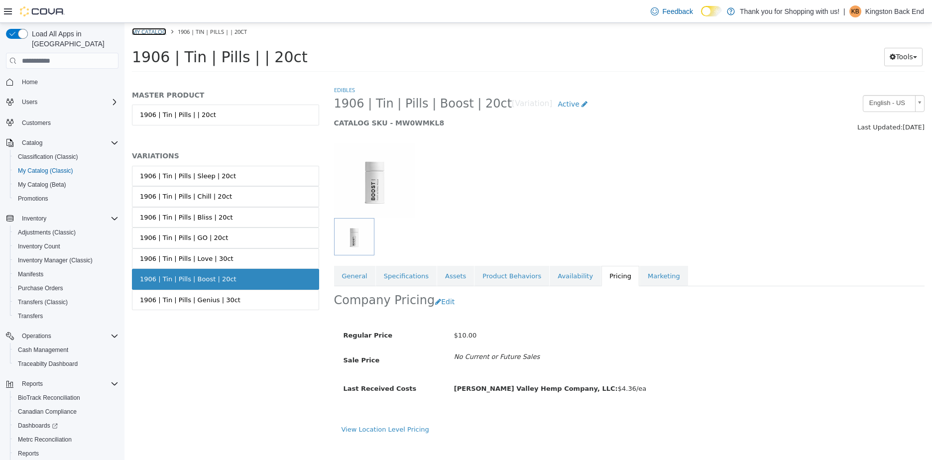
click at [146, 28] on link "My Catalog" at bounding box center [149, 31] width 34 height 7
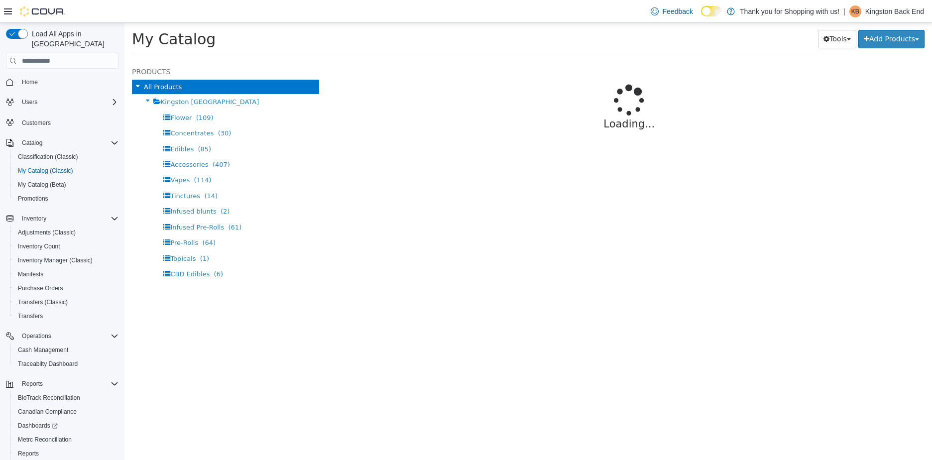
select select "**********"
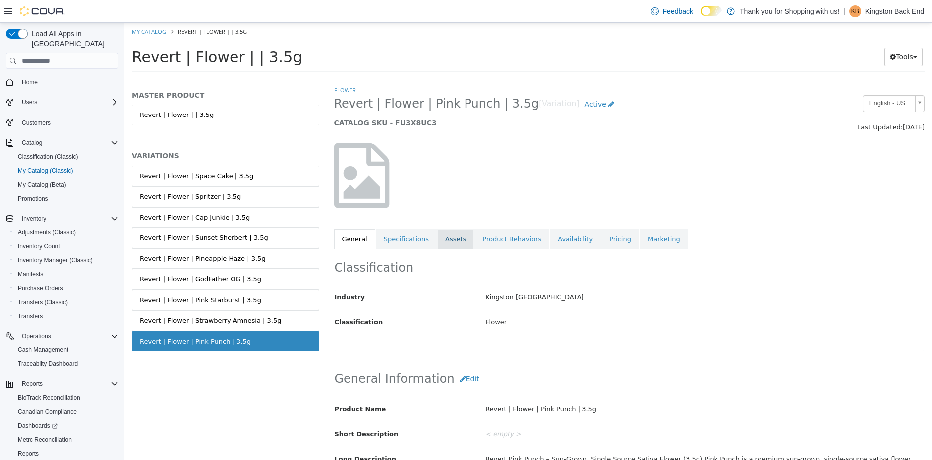
click at [442, 233] on link "Assets" at bounding box center [455, 239] width 37 height 21
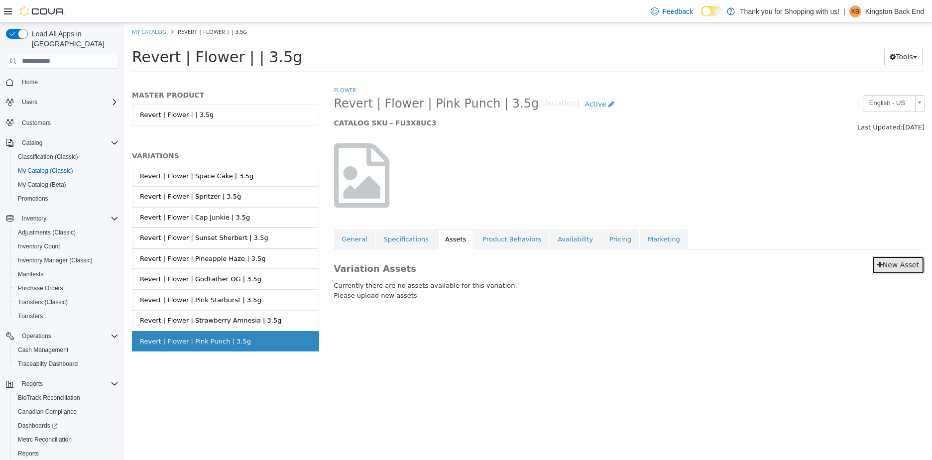
click at [894, 262] on link "New Asset" at bounding box center [898, 265] width 53 height 18
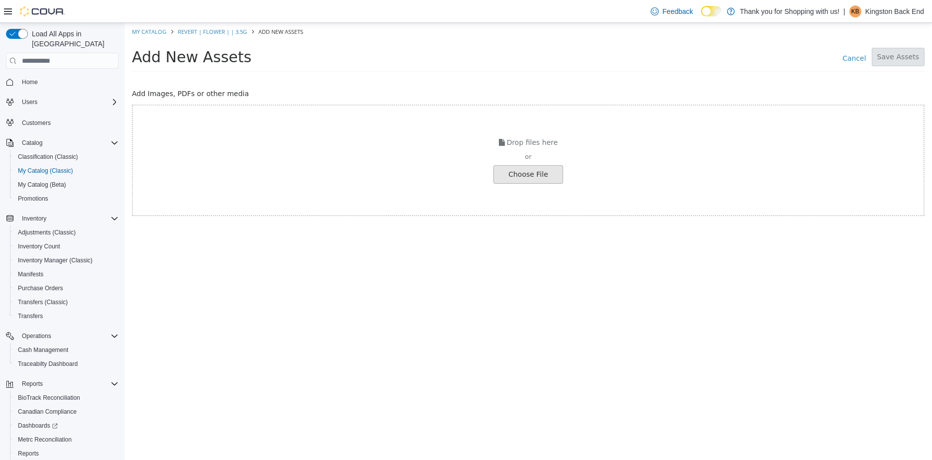
click at [517, 181] on input "file" at bounding box center [7, 174] width 1112 height 17
